Goal: Information Seeking & Learning: Learn about a topic

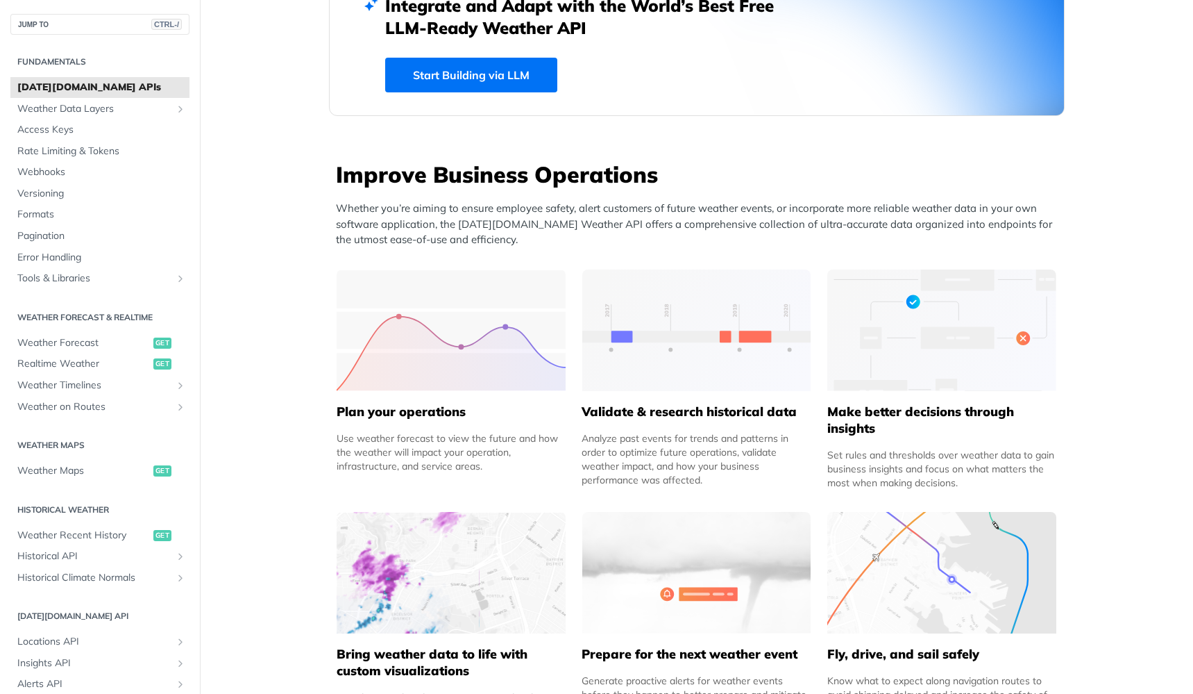
scroll to position [83, 0]
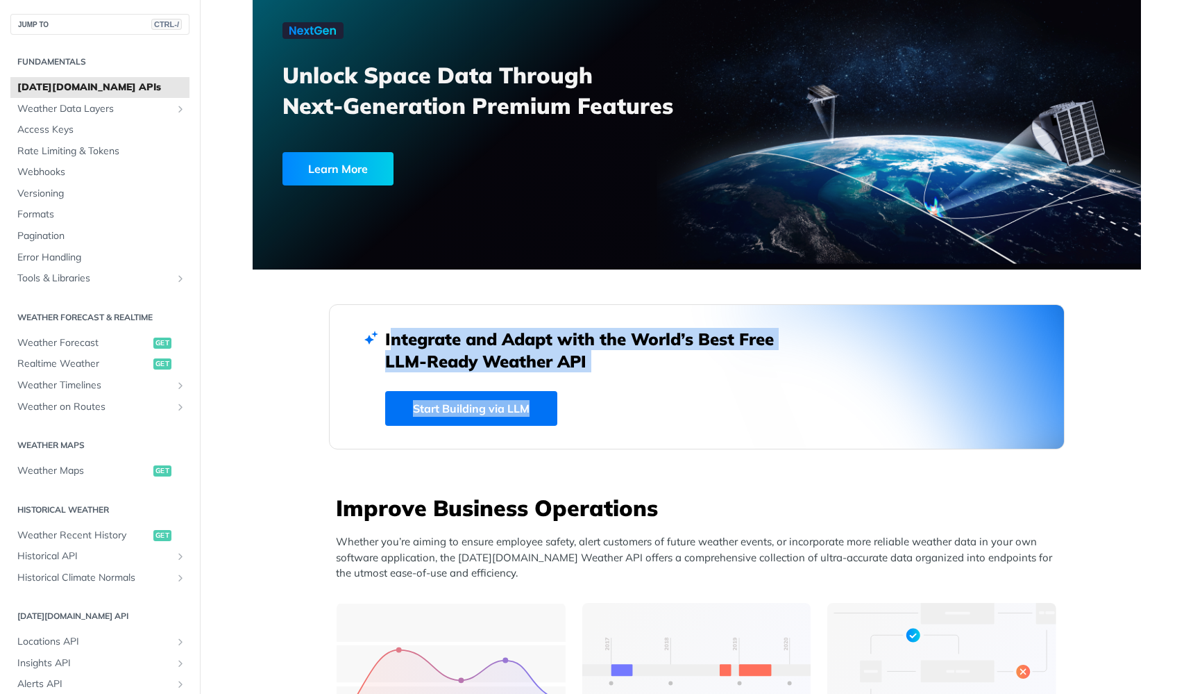
drag, startPoint x: 422, startPoint y: 330, endPoint x: 627, endPoint y: 423, distance: 224.6
drag, startPoint x: 627, startPoint y: 423, endPoint x: 530, endPoint y: 442, distance: 99.1
click at [627, 423] on div "Integrate and Adapt with the World’s Best Free LLM-Ready Weather API Start Buil…" at bounding box center [696, 377] width 623 height 98
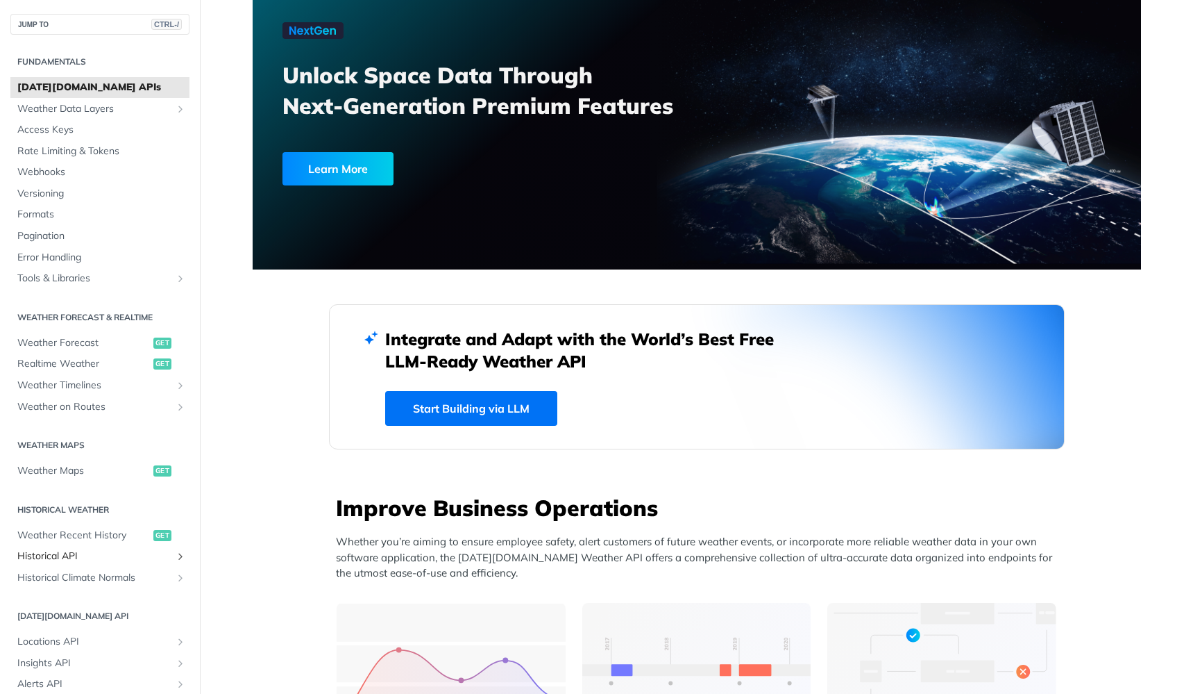
click at [111, 553] on span "Historical API" at bounding box center [94, 556] width 154 height 14
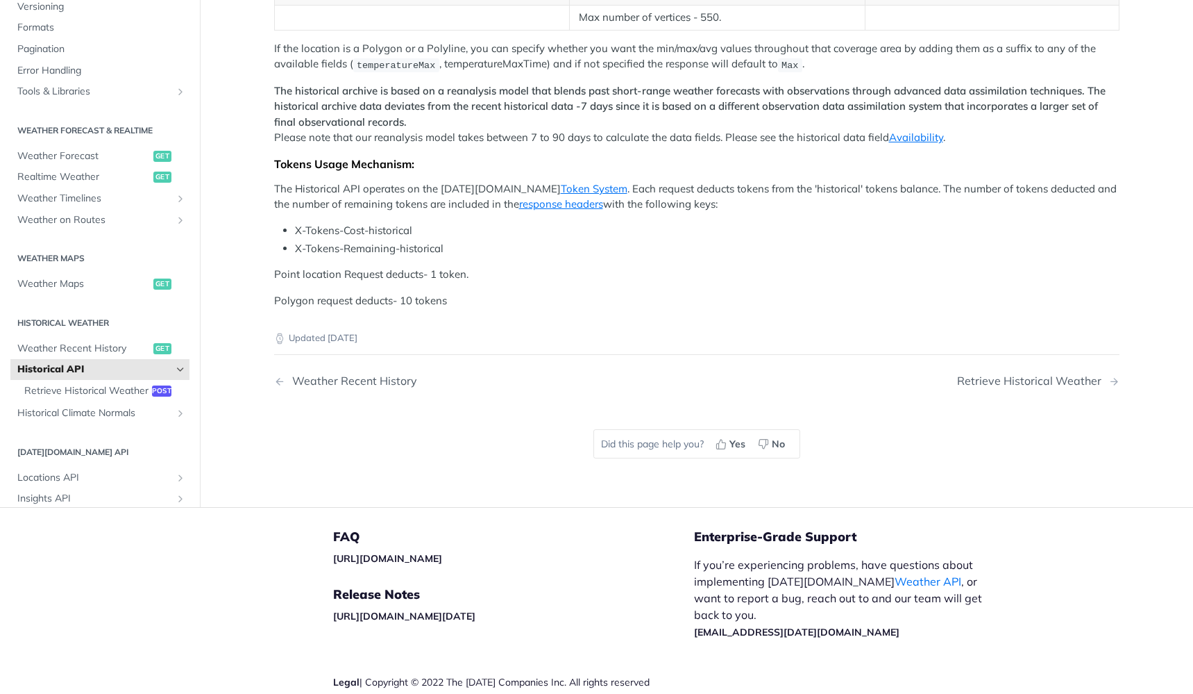
scroll to position [246, 0]
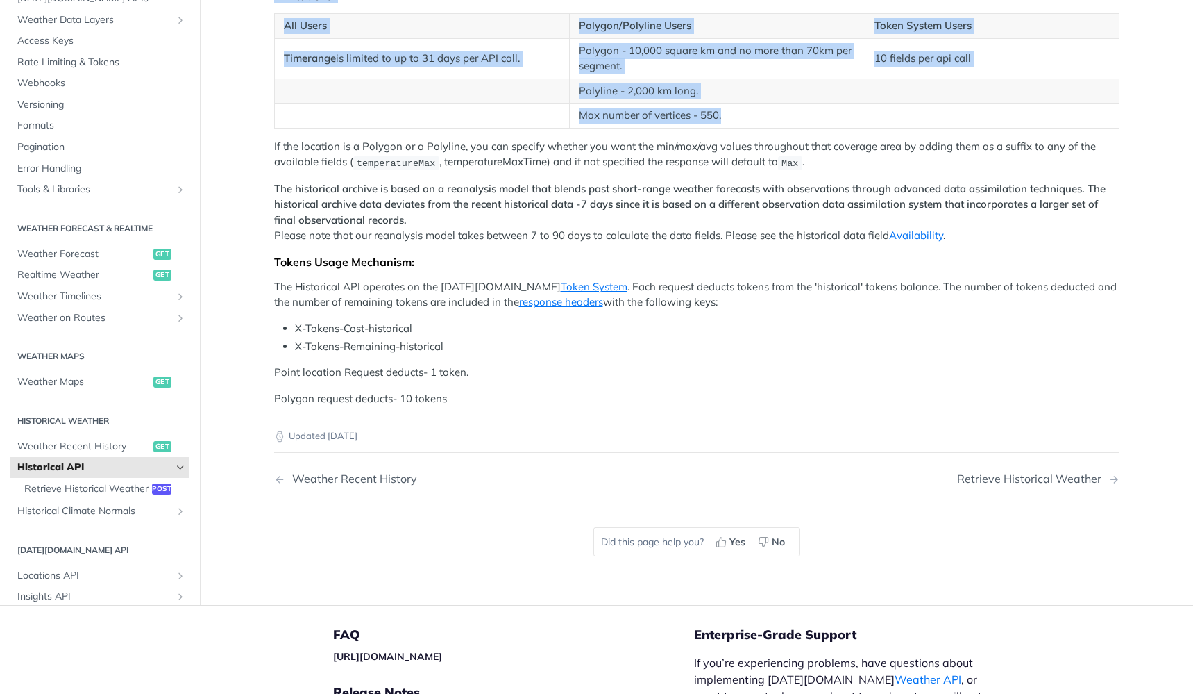
drag, startPoint x: 720, startPoint y: 431, endPoint x: 276, endPoint y: 291, distance: 465.9
click at [270, 292] on article "Historical API Tomorrow.io's Historical Weather API allows you to query weather…" at bounding box center [697, 217] width 889 height 776
drag, startPoint x: 291, startPoint y: 285, endPoint x: 310, endPoint y: 283, distance: 19.6
click at [292, 285] on div "Tomorrow.io's Historical Weather API allows you to query weather conditions (li…" at bounding box center [697, 162] width 846 height 487
